Goal: Complete application form

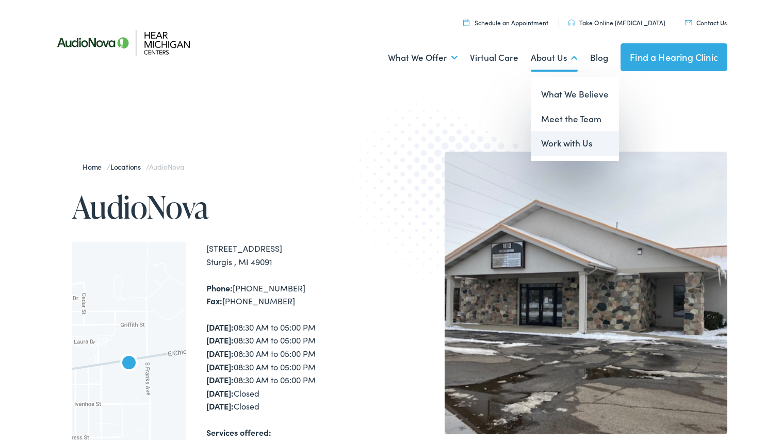
click at [555, 139] on link "Work with Us" at bounding box center [575, 141] width 88 height 25
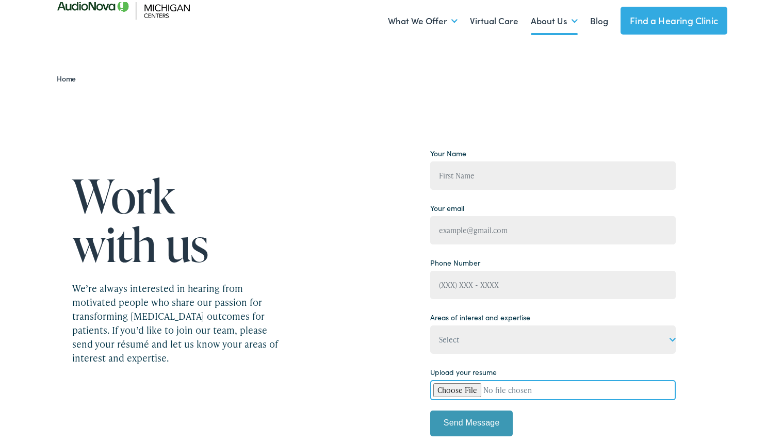
scroll to position [37, 0]
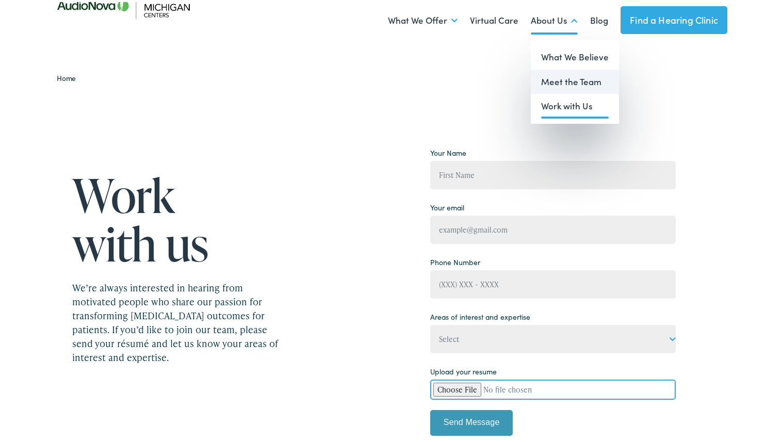
click at [556, 87] on link "Meet the Team" at bounding box center [575, 80] width 88 height 25
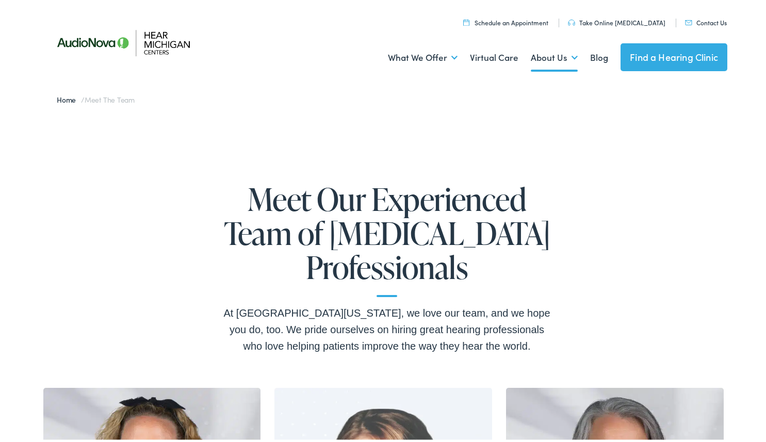
click at [650, 56] on link "Find a Hearing Clinic" at bounding box center [674, 55] width 107 height 28
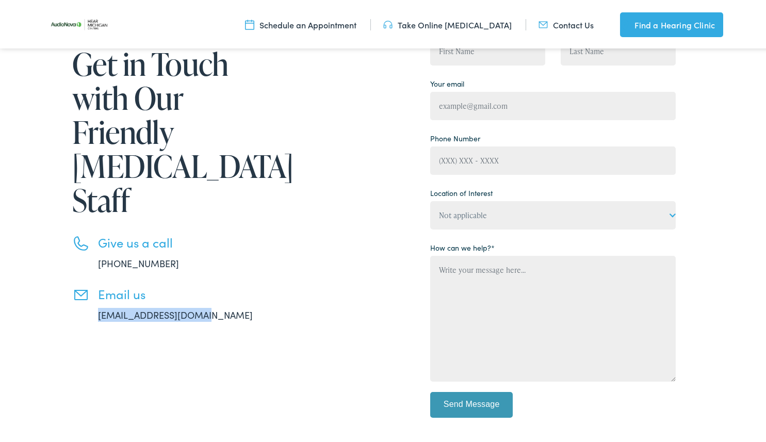
drag, startPoint x: 91, startPoint y: 280, endPoint x: 217, endPoint y: 272, distance: 125.7
click at [217, 285] on li "Email us [EMAIL_ADDRESS][DOMAIN_NAME]" at bounding box center [178, 302] width 212 height 35
drag, startPoint x: 217, startPoint y: 272, endPoint x: 313, endPoint y: 262, distance: 97.0
click at [313, 262] on div "Get in Touch with Our Friendly [MEDICAL_DATA] Staff Give us a call [PHONE_NUMBE…" at bounding box center [361, 226] width 630 height 415
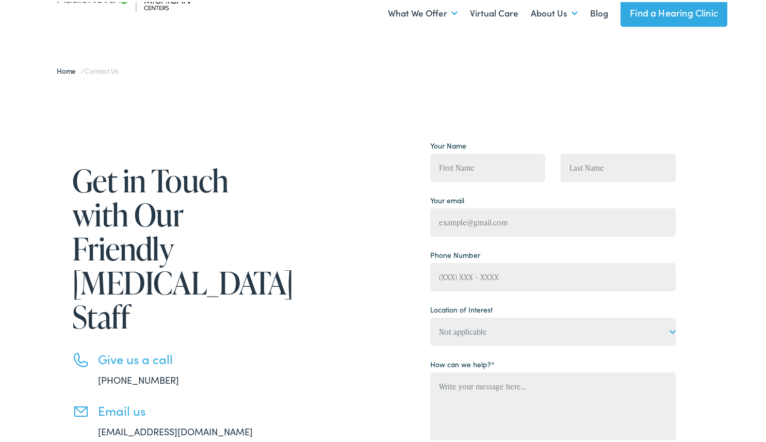
scroll to position [44, 0]
click at [468, 167] on input "Contact form" at bounding box center [487, 166] width 115 height 28
type input "[PERSON_NAME]"
type input "[EMAIL_ADDRESS][DOMAIN_NAME]"
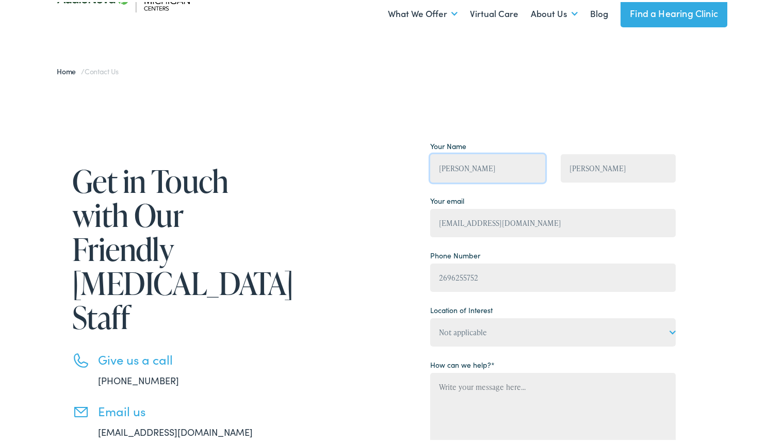
type input "[PHONE_NUMBER]"
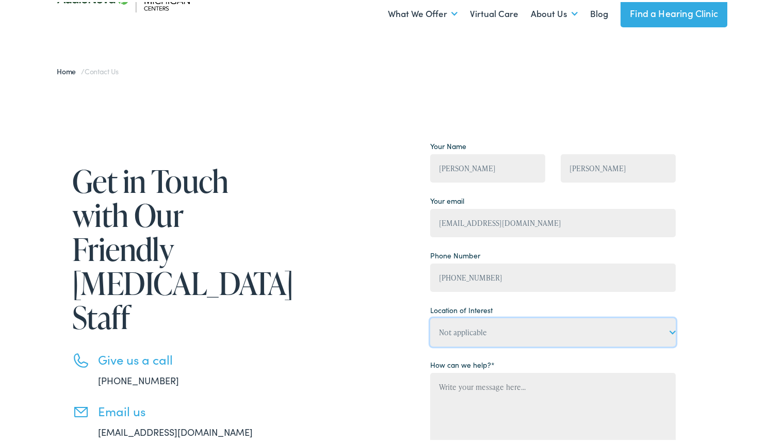
click at [469, 334] on select "Not applicable Hear [US_STATE] Centers, [GEOGRAPHIC_DATA] Hear [US_STATE] Cente…" at bounding box center [553, 330] width 246 height 28
select select "Hear Michigan Centers, Sturgis"
click at [430, 316] on select "Not applicable Hear Michigan Centers, Allegan Hear Michigan Centers, Charlevoix…" at bounding box center [553, 330] width 246 height 28
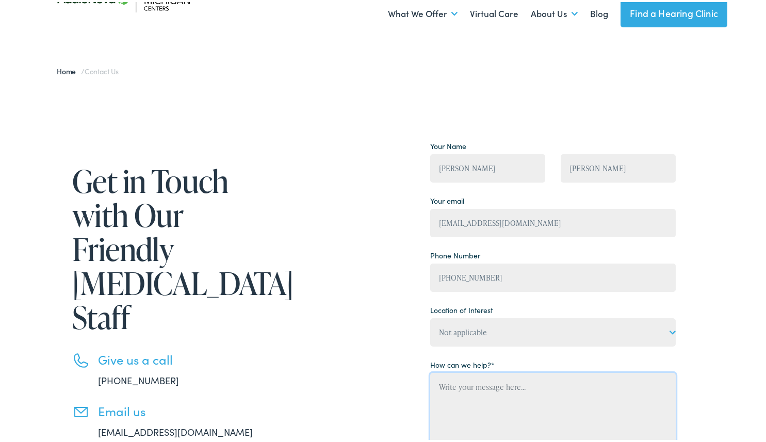
click at [455, 398] on textarea "Contact form" at bounding box center [553, 434] width 246 height 126
paste textarea "Hello, my name is Alondra Garcia and I am a recent graduate from Western Michig…"
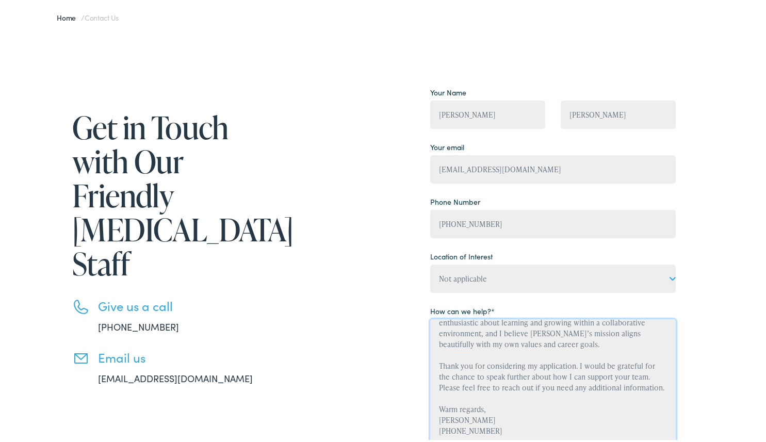
scroll to position [0, 0]
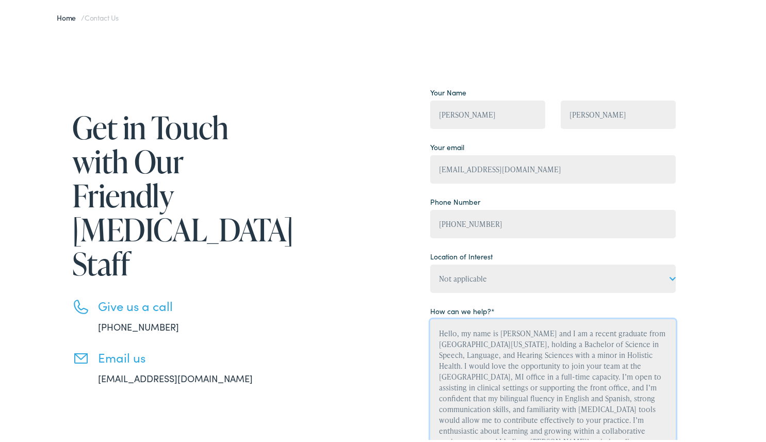
click at [432, 329] on textarea "Hello, my name is Alondra Garcia and I am a recent graduate from Western Michig…" at bounding box center [553, 380] width 246 height 126
paste textarea "Seeking Opportunity at AudioNova – Sturgis, MI"
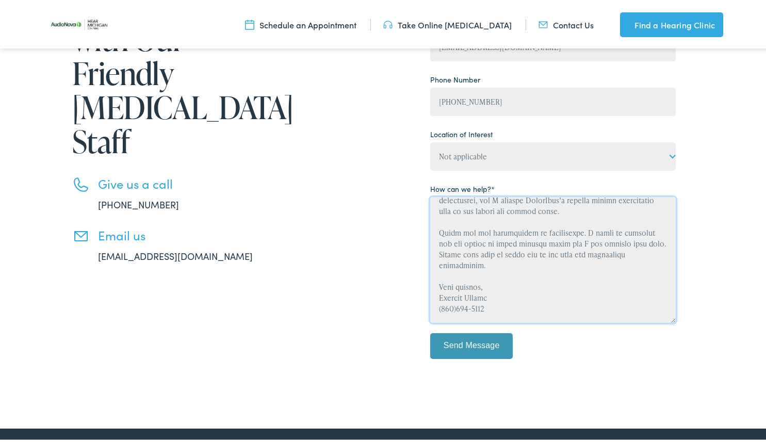
scroll to position [218, 0]
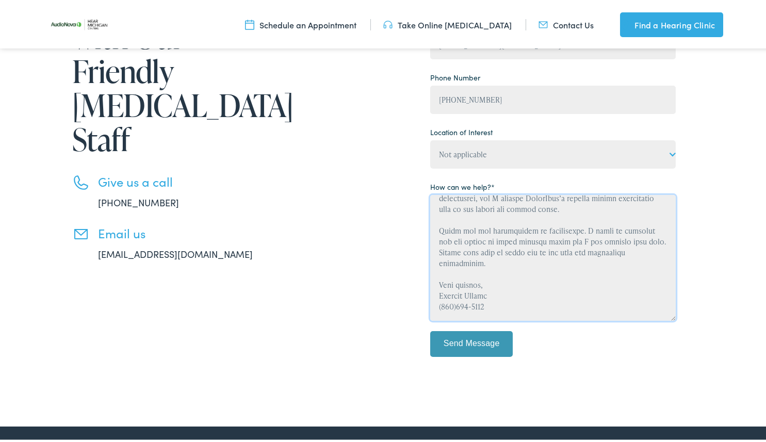
click at [512, 304] on textarea "Contact form" at bounding box center [553, 256] width 246 height 126
drag, startPoint x: 451, startPoint y: 309, endPoint x: 437, endPoint y: 306, distance: 13.8
click at [437, 306] on textarea "Contact form" at bounding box center [553, 256] width 246 height 126
type textarea "Seeking Opportunity at AudioNova – Sturgis, MI Hello, my name is Alondra Garcia…"
